Goal: Use online tool/utility: Use online tool/utility

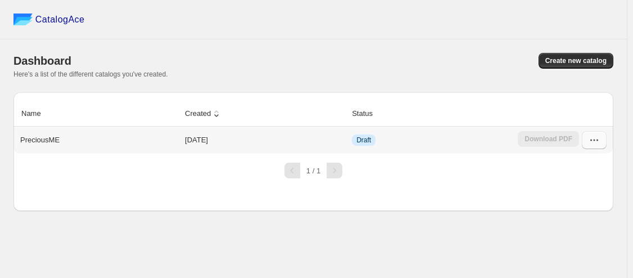
click at [600, 140] on button "button" at bounding box center [594, 140] width 25 height 18
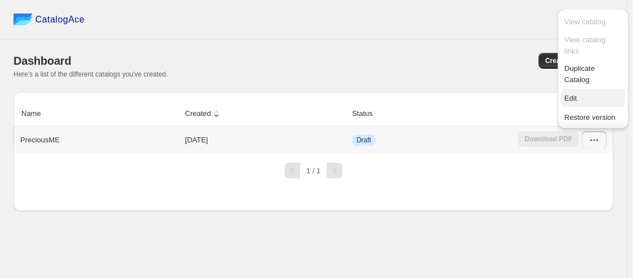
click at [588, 97] on span "Edit" at bounding box center [592, 98] width 57 height 11
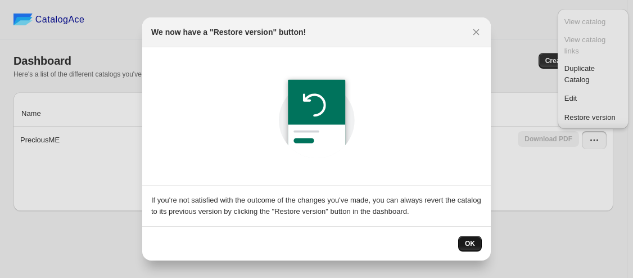
click at [471, 241] on span "OK" at bounding box center [470, 243] width 10 height 9
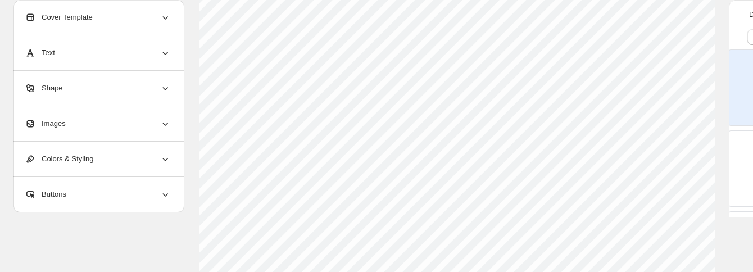
scroll to position [475, 0]
click at [119, 201] on div "Buttons" at bounding box center [98, 194] width 146 height 35
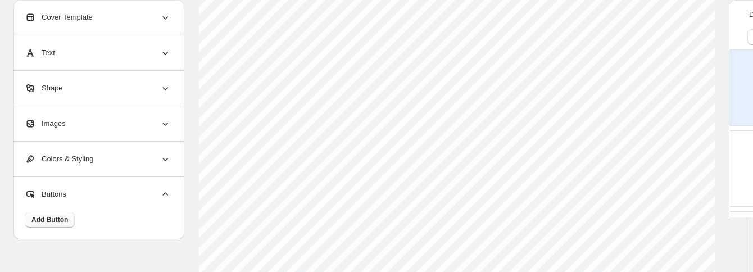
click at [51, 225] on button "Add Button" at bounding box center [50, 220] width 50 height 16
click at [51, 218] on span "Add Button" at bounding box center [49, 219] width 37 height 9
